Goal: Find specific page/section: Find specific page/section

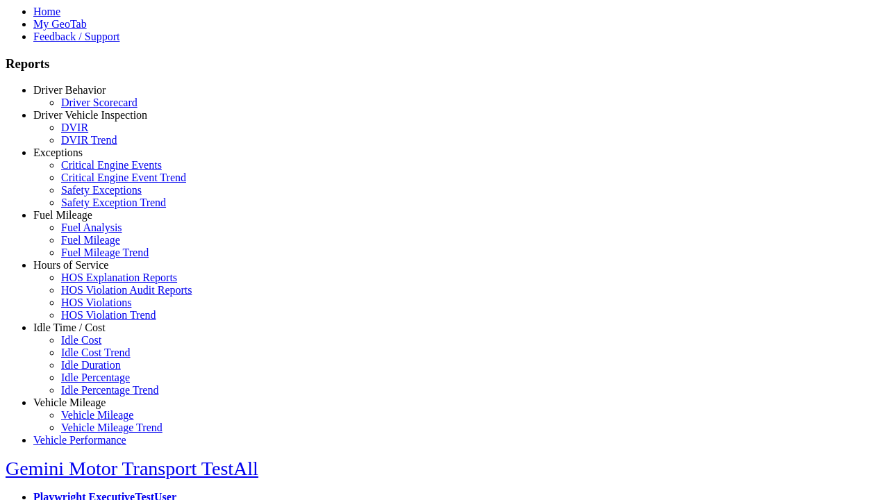
click at [80, 271] on link "Hours of Service" at bounding box center [70, 265] width 75 height 12
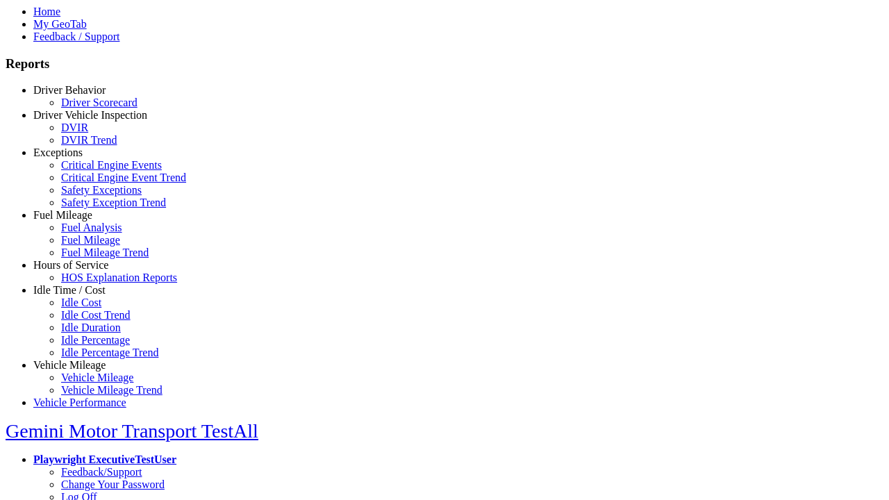
click at [90, 283] on link "HOS Explanation Reports" at bounding box center [119, 278] width 116 height 12
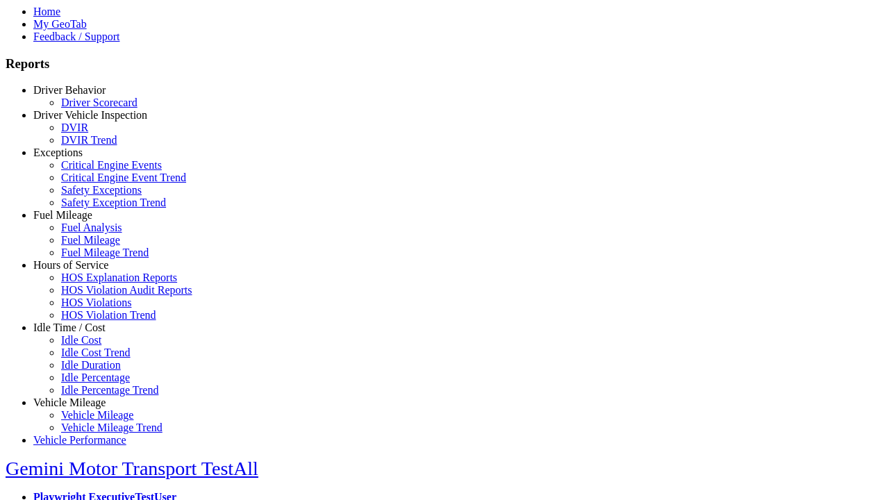
type input "**********"
type input "*********"
